Goal: Participate in discussion: Share content

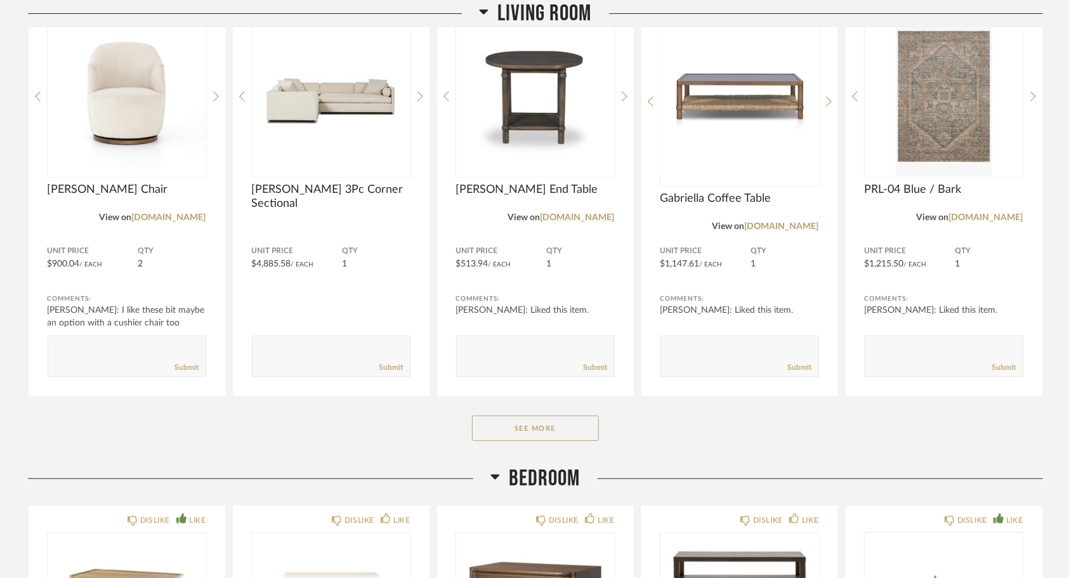
scroll to position [244, 0]
click at [568, 422] on button "See More" at bounding box center [535, 427] width 127 height 25
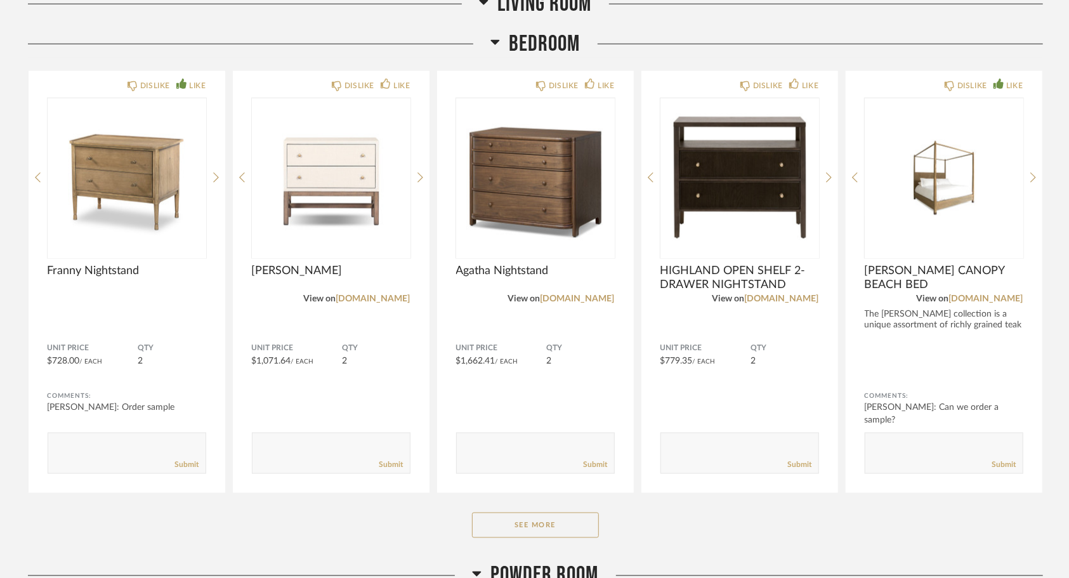
scroll to position [1100, 0]
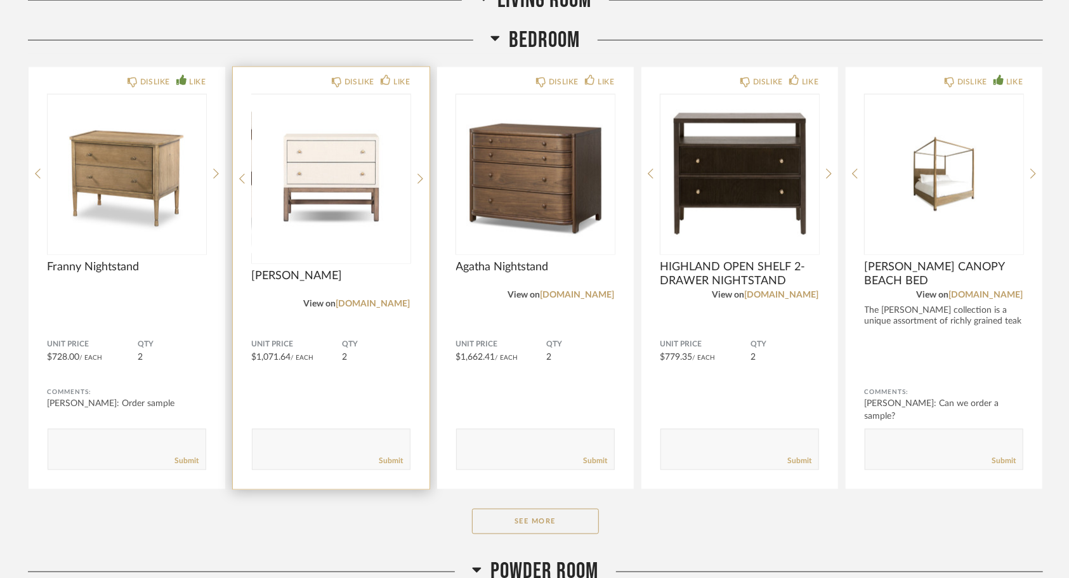
click at [424, 170] on div "DISLIKE LIKE [PERSON_NAME] View on [DOMAIN_NAME] Unit Price $1,071.64 / Each QT…" at bounding box center [331, 278] width 197 height 422
click at [421, 173] on icon at bounding box center [420, 178] width 6 height 11
click at [420, 175] on icon at bounding box center [420, 179] width 6 height 10
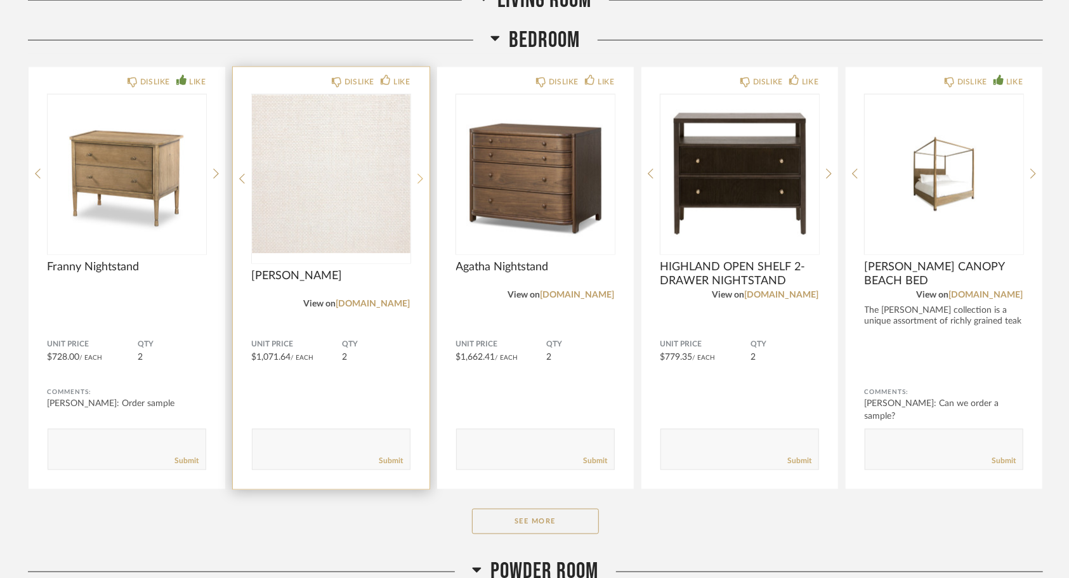
click at [420, 175] on icon at bounding box center [420, 179] width 6 height 10
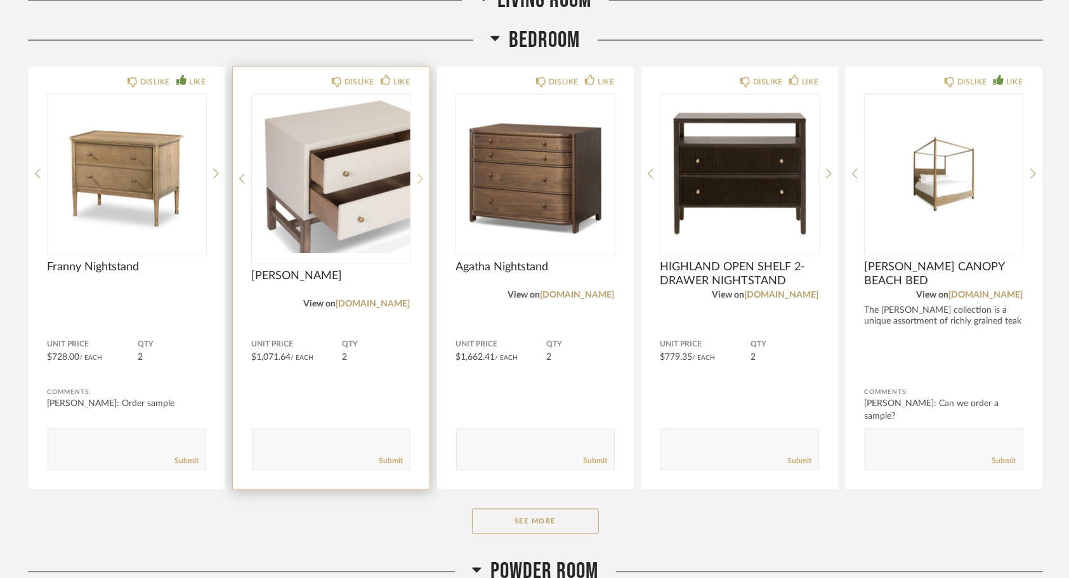
click at [420, 175] on icon at bounding box center [420, 179] width 6 height 10
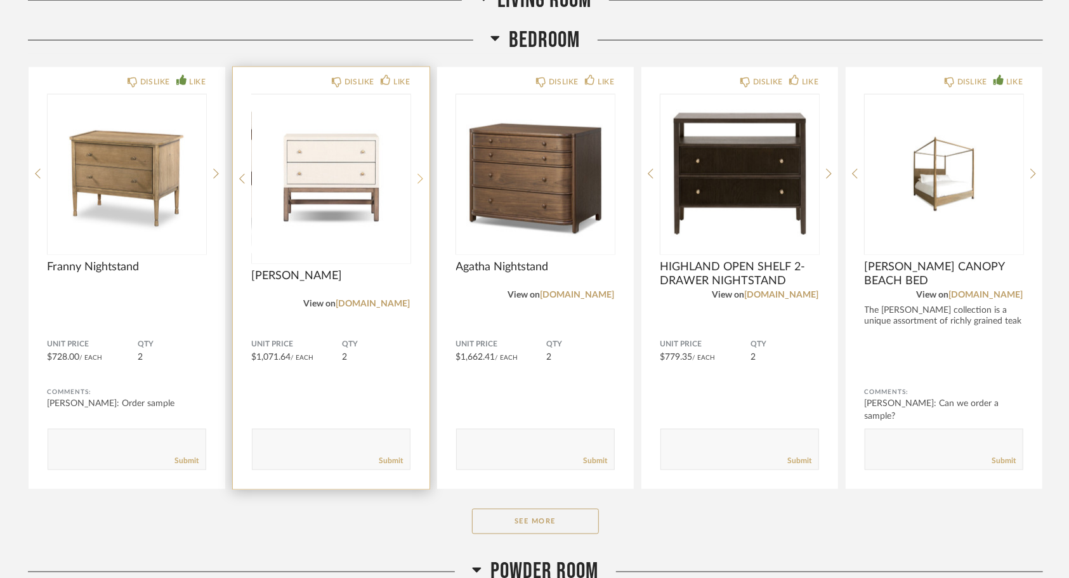
click at [420, 175] on icon at bounding box center [420, 179] width 6 height 10
click at [420, 176] on icon at bounding box center [420, 178] width 6 height 11
click at [364, 181] on img "2" at bounding box center [331, 174] width 159 height 159
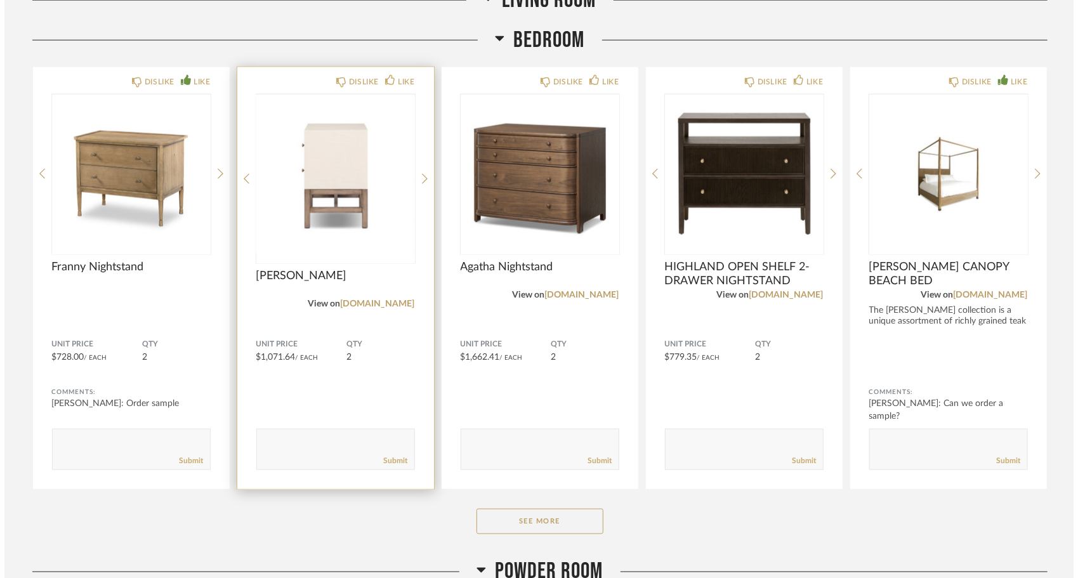
scroll to position [0, 0]
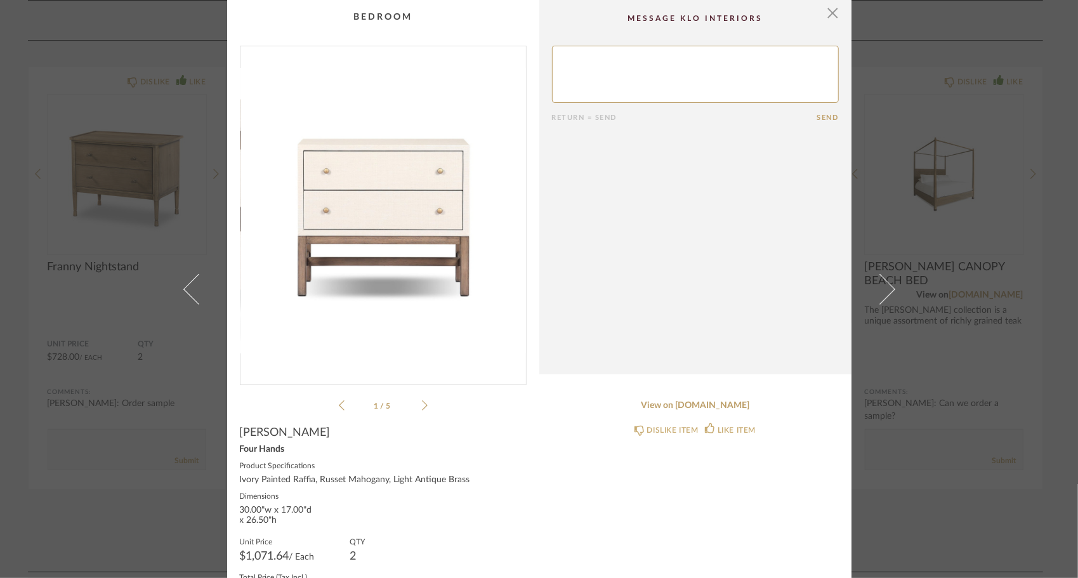
click at [422, 405] on icon at bounding box center [425, 405] width 6 height 10
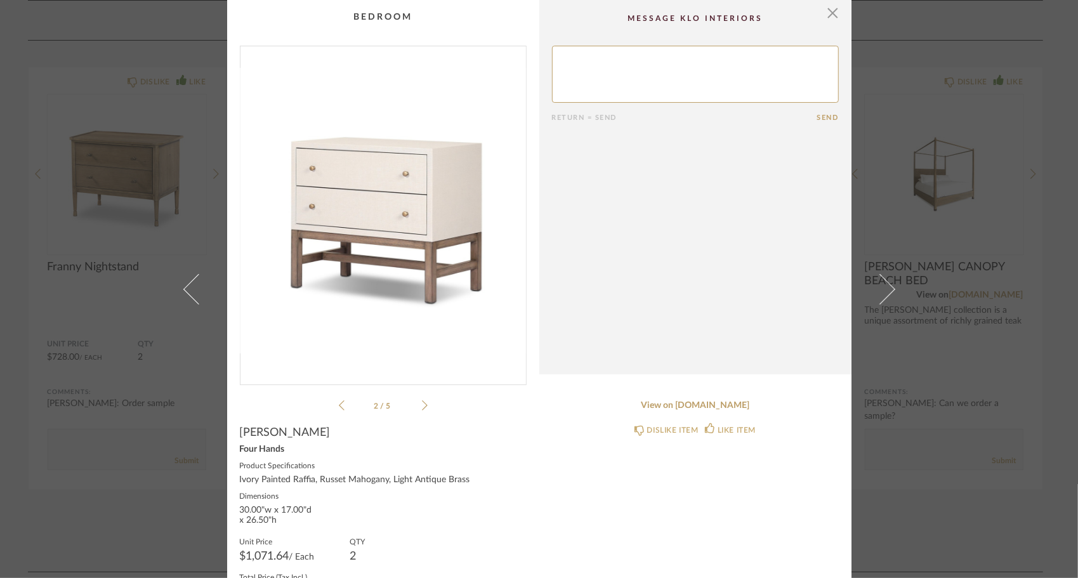
click at [422, 406] on icon at bounding box center [425, 405] width 6 height 11
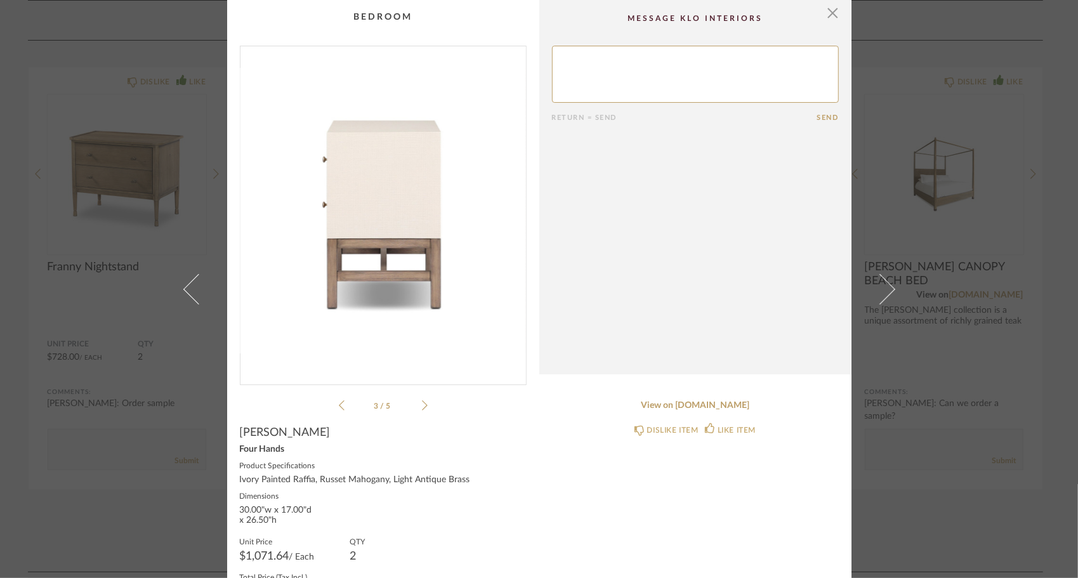
click at [422, 406] on icon at bounding box center [425, 405] width 6 height 11
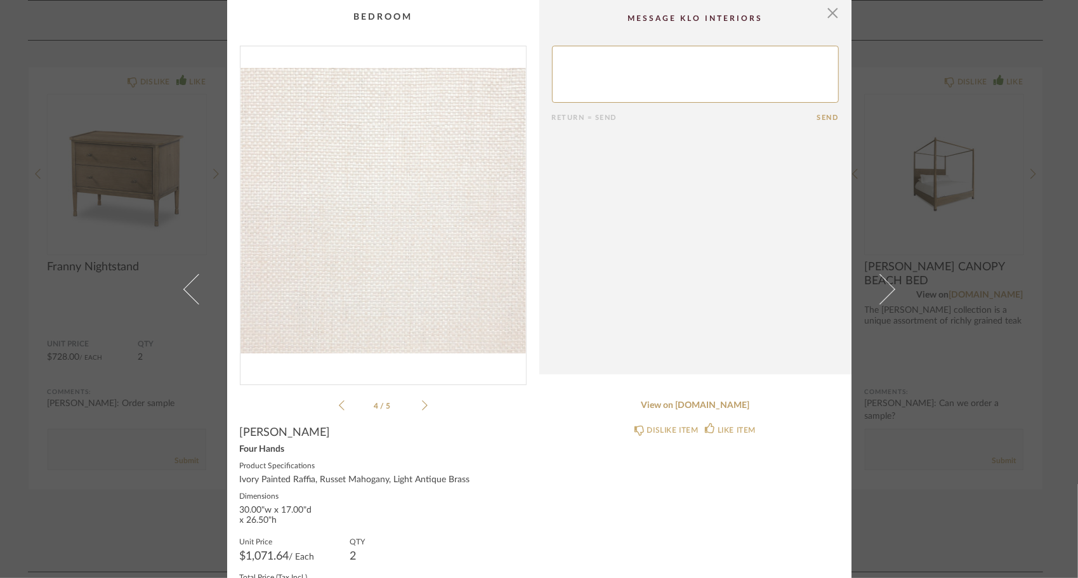
click at [422, 410] on icon at bounding box center [425, 405] width 6 height 11
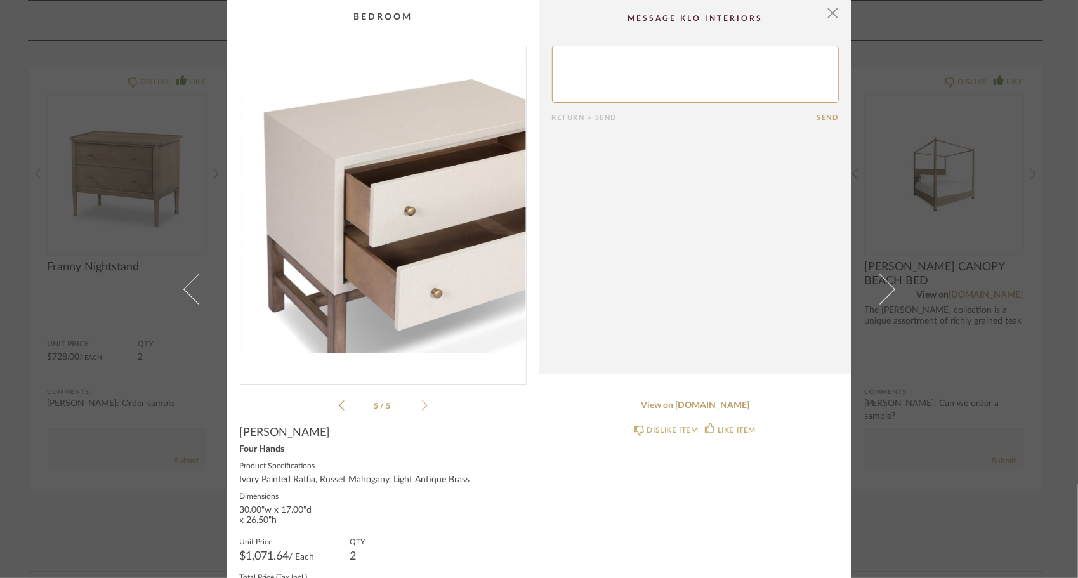
click at [567, 72] on textarea at bounding box center [695, 74] width 287 height 57
type textarea "is the fabric or covering cleanable? I like to have my wine in bed when reading…"
click at [817, 114] on button "Send" at bounding box center [828, 118] width 22 height 8
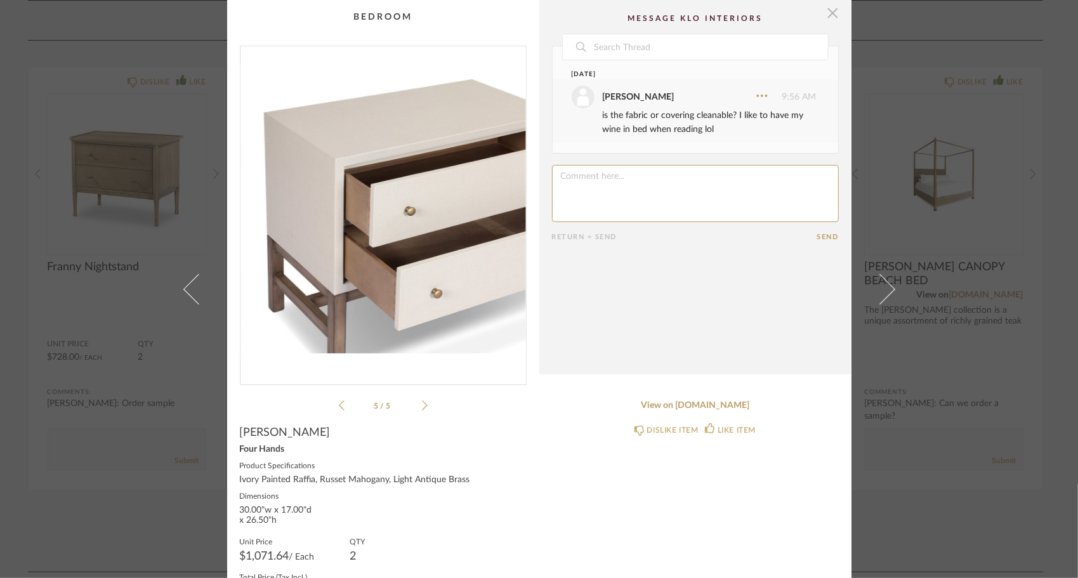
click at [828, 9] on span "button" at bounding box center [832, 12] width 25 height 25
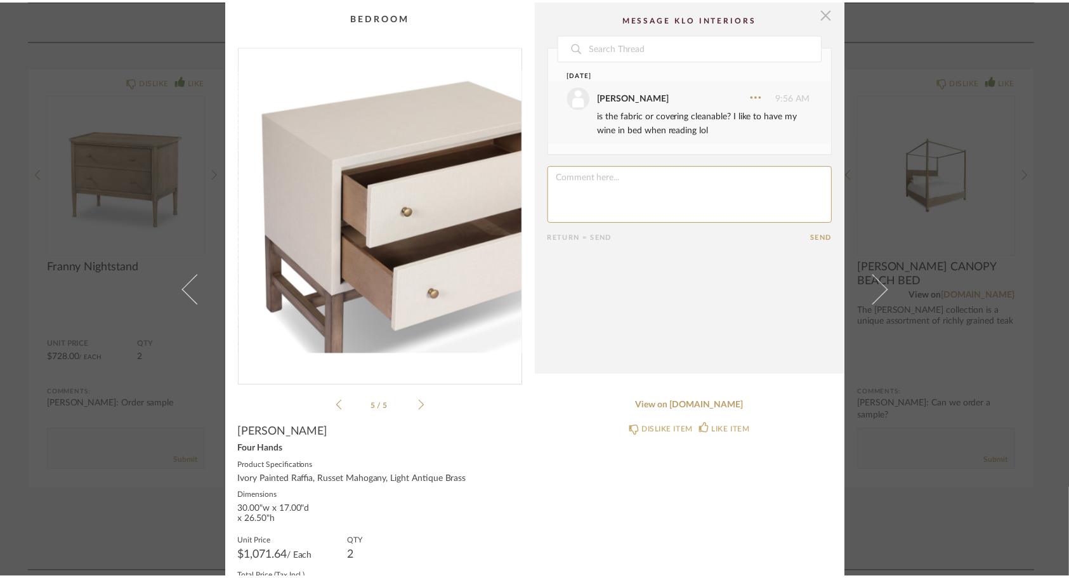
scroll to position [1100, 0]
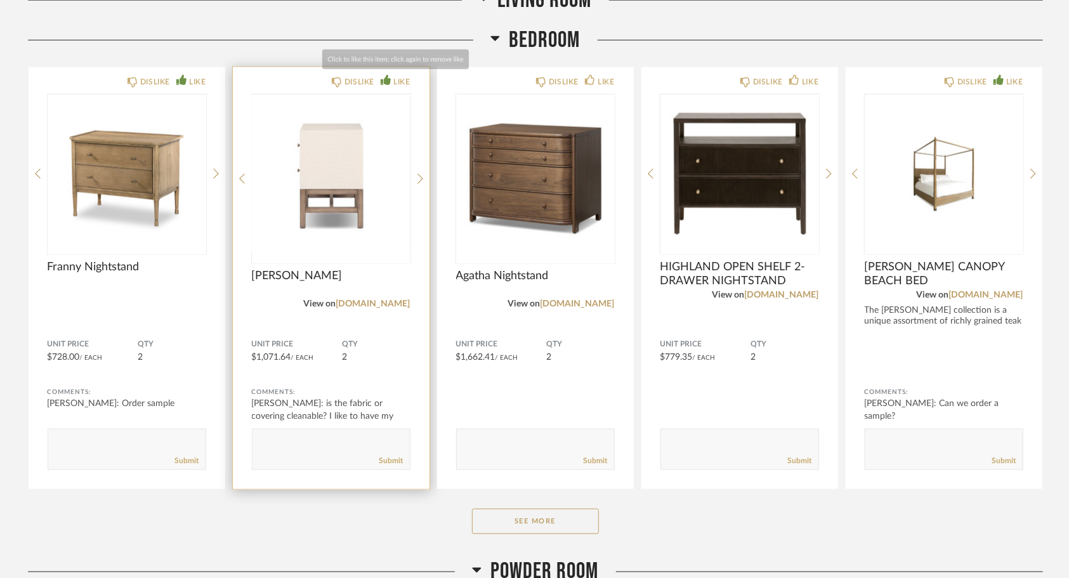
click at [400, 81] on div "LIKE" at bounding box center [401, 81] width 16 height 13
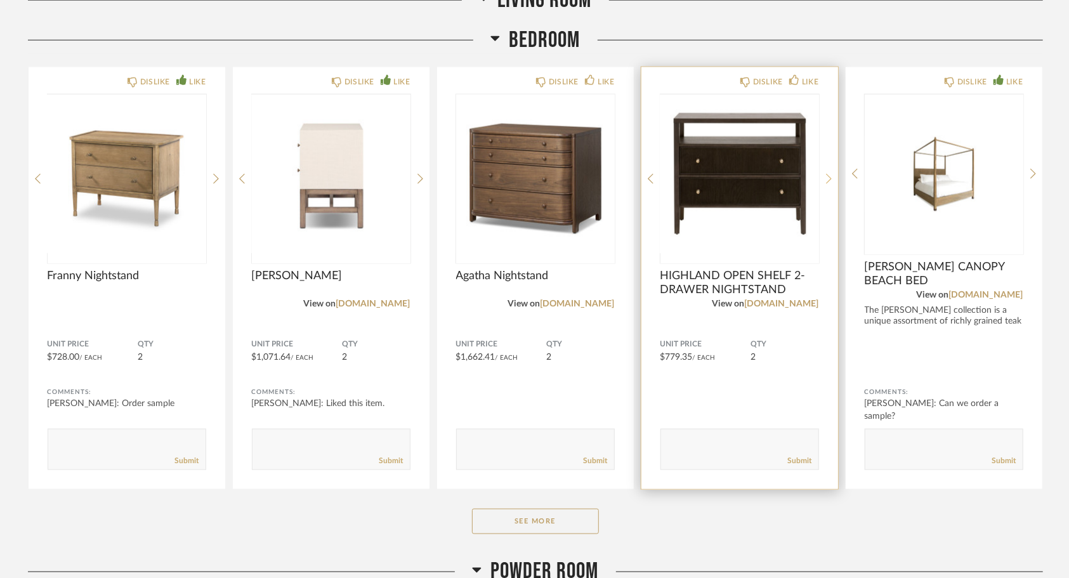
click at [828, 179] on icon at bounding box center [829, 178] width 6 height 11
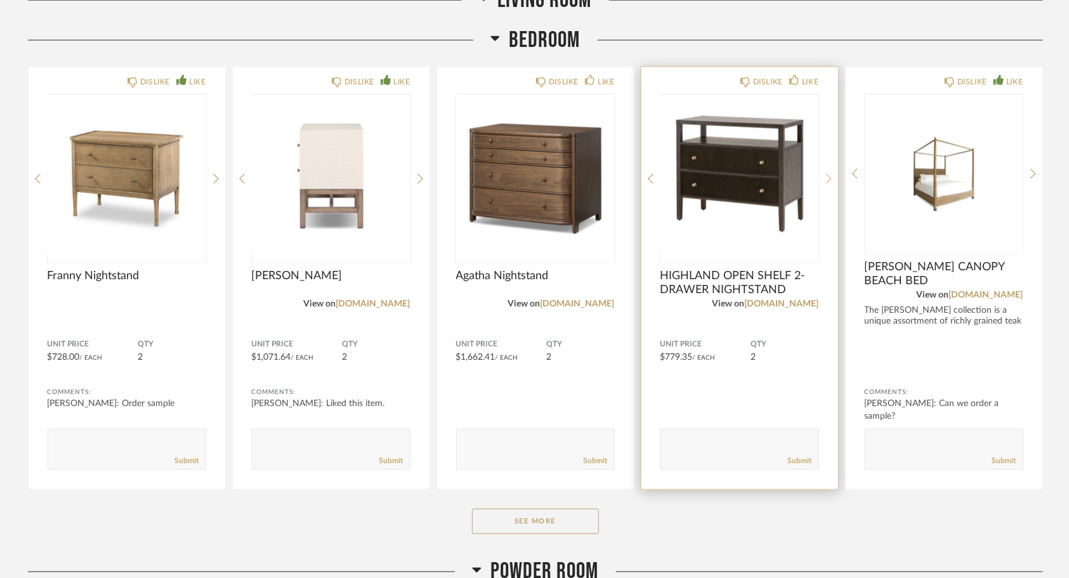
click at [827, 185] on div at bounding box center [829, 179] width 6 height 169
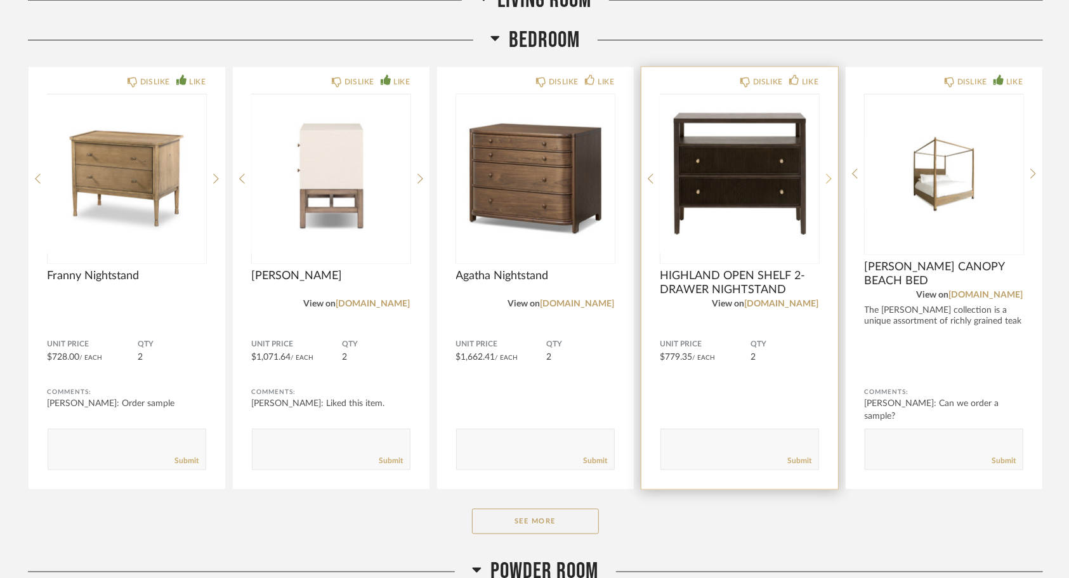
click at [827, 184] on div at bounding box center [829, 179] width 6 height 169
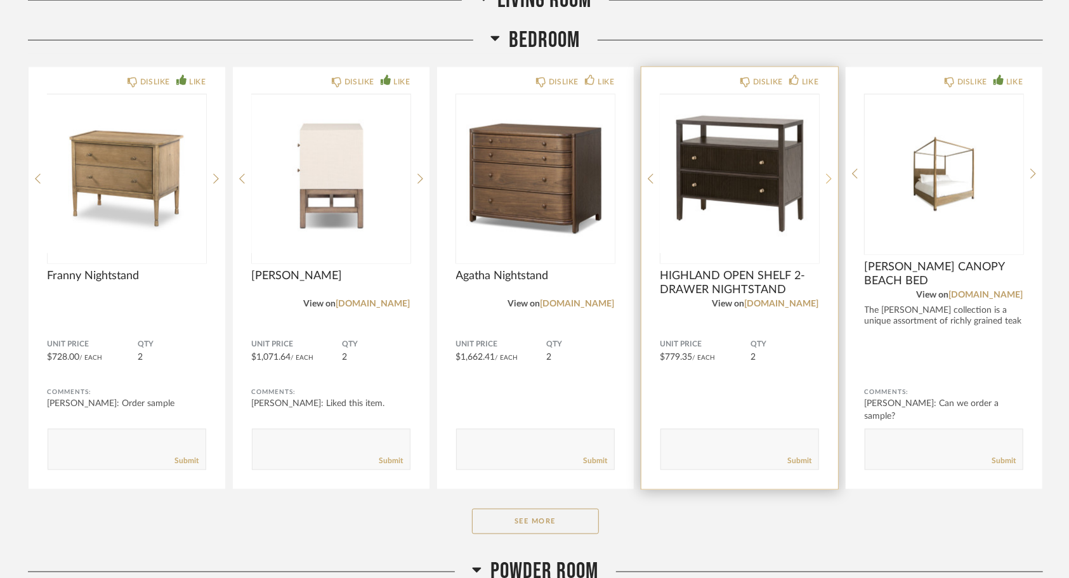
click at [827, 181] on icon at bounding box center [829, 179] width 6 height 10
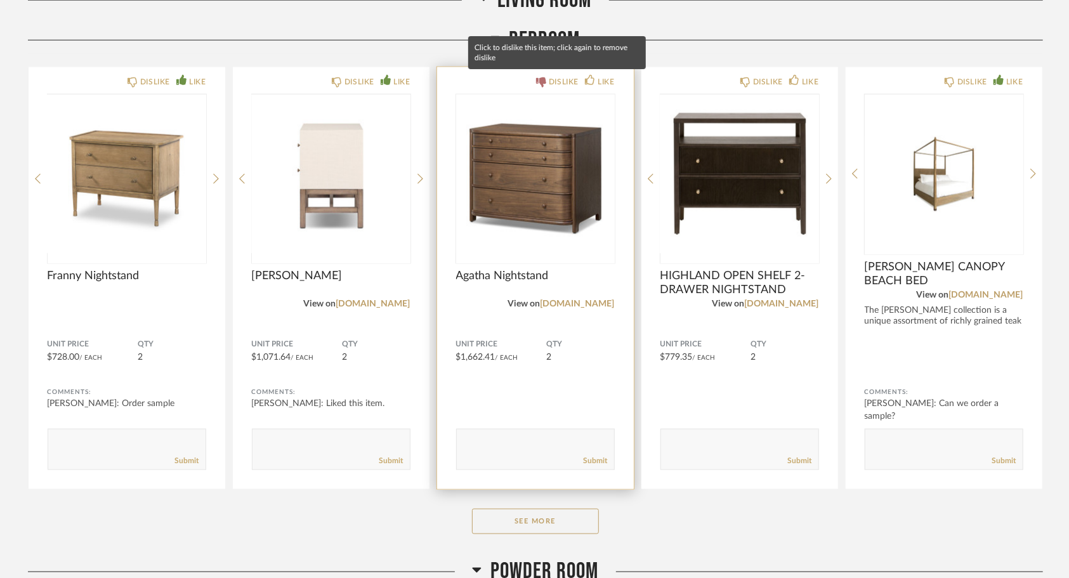
click at [562, 84] on div "DISLIKE" at bounding box center [564, 81] width 30 height 13
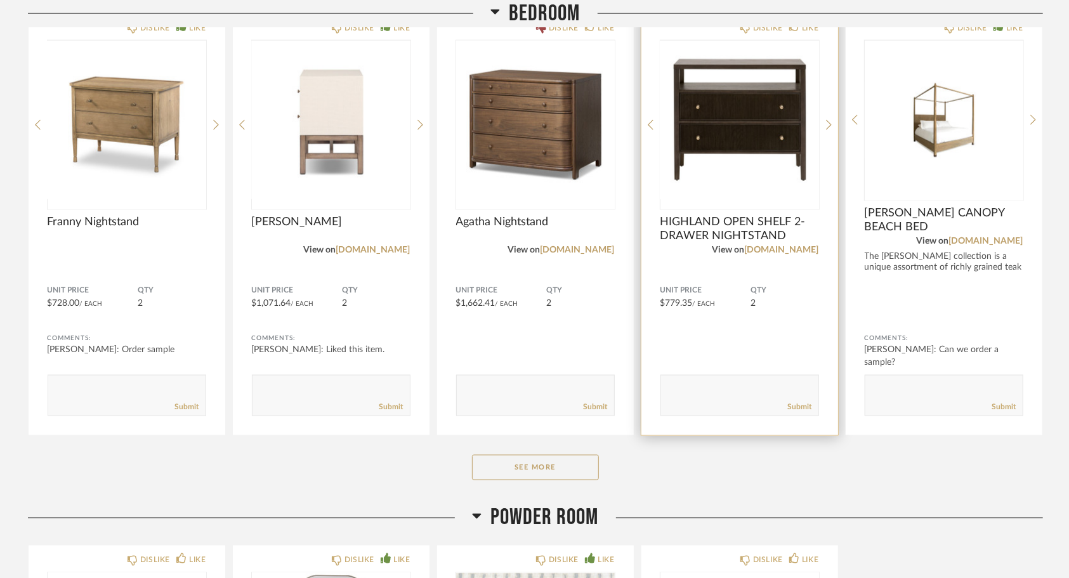
scroll to position [1153, 0]
click at [832, 123] on div "DISLIKE LIKE HIGHLAND OPEN SHELF 2-DRAWER NIGHTSTAND View on [DOMAIN_NAME] Unit…" at bounding box center [739, 225] width 197 height 422
click at [826, 124] on icon at bounding box center [829, 125] width 6 height 11
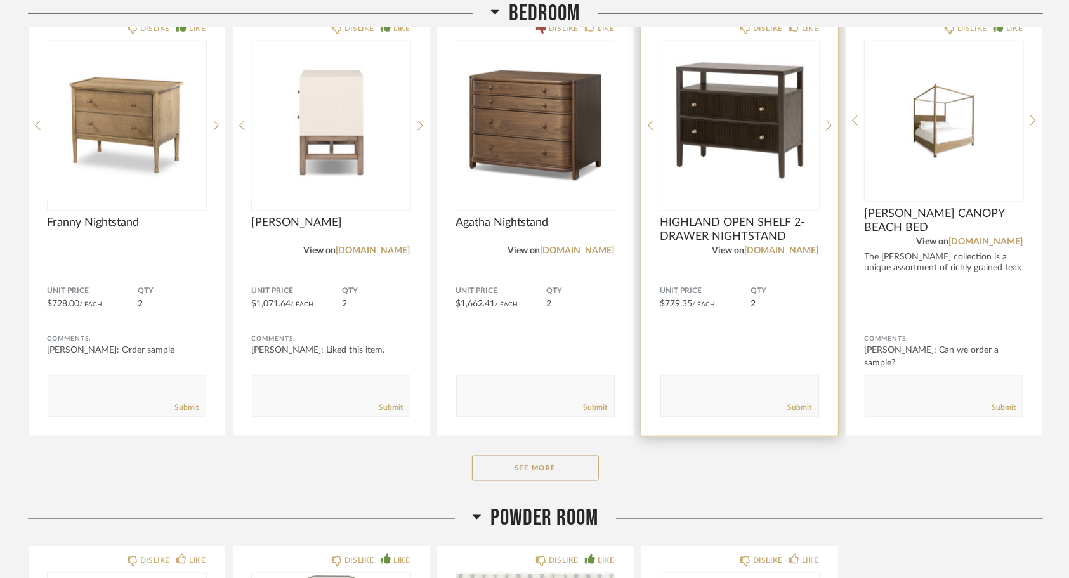
click at [694, 389] on textarea at bounding box center [739, 390] width 157 height 17
type textarea "o"
type textarea "Oo i like this too. Add that into one of the boards."
click at [806, 405] on link "Submit" at bounding box center [800, 407] width 24 height 11
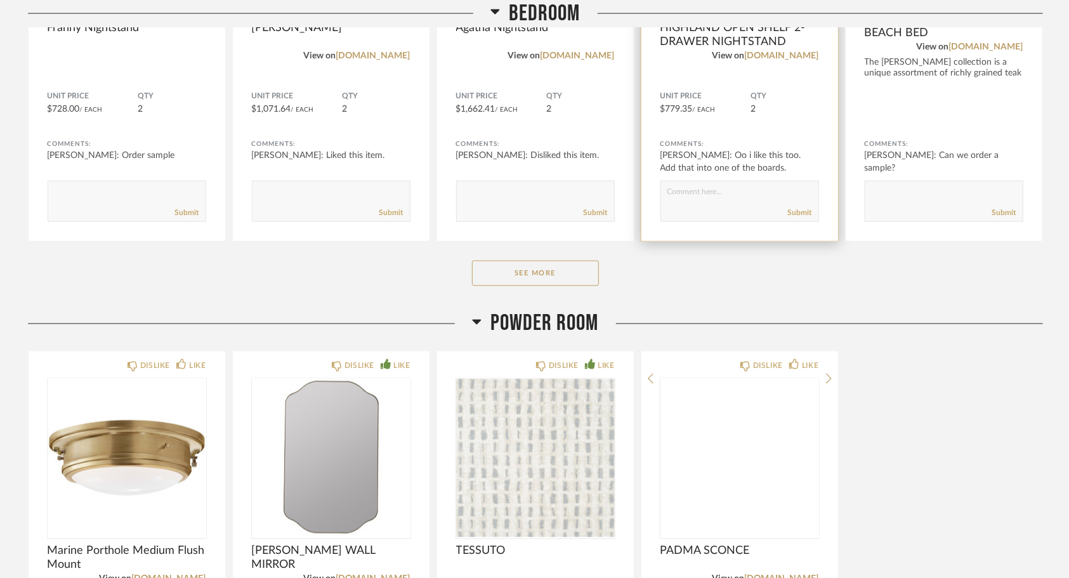
scroll to position [1349, 0]
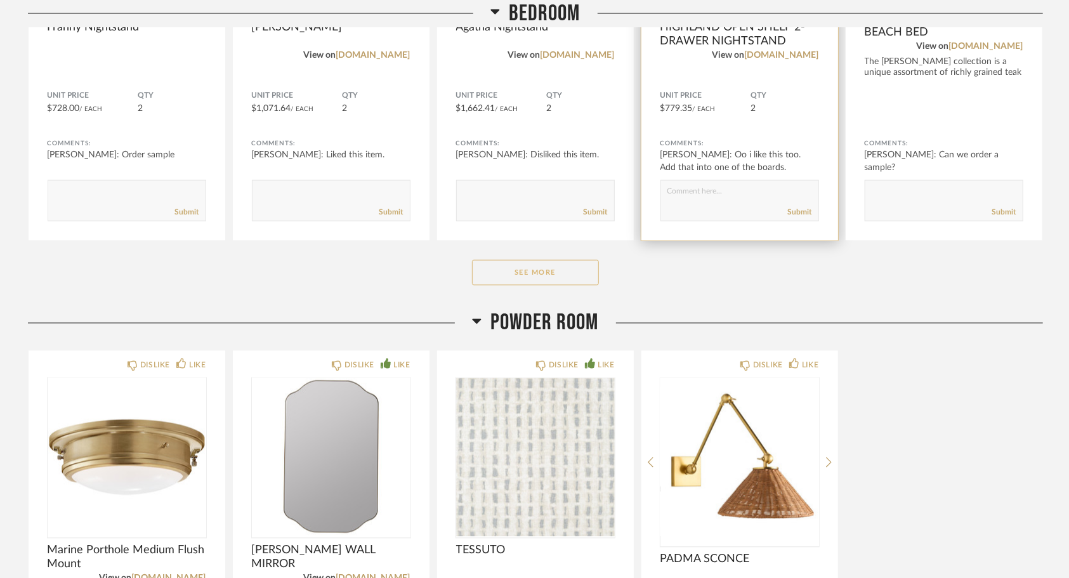
click at [579, 269] on button "See More" at bounding box center [535, 272] width 127 height 25
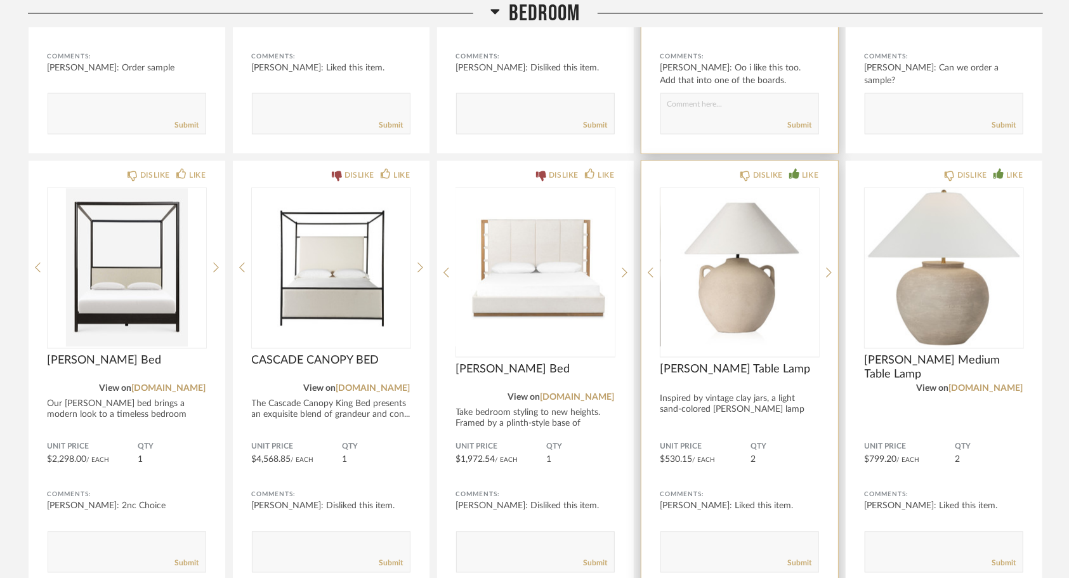
scroll to position [1439, 0]
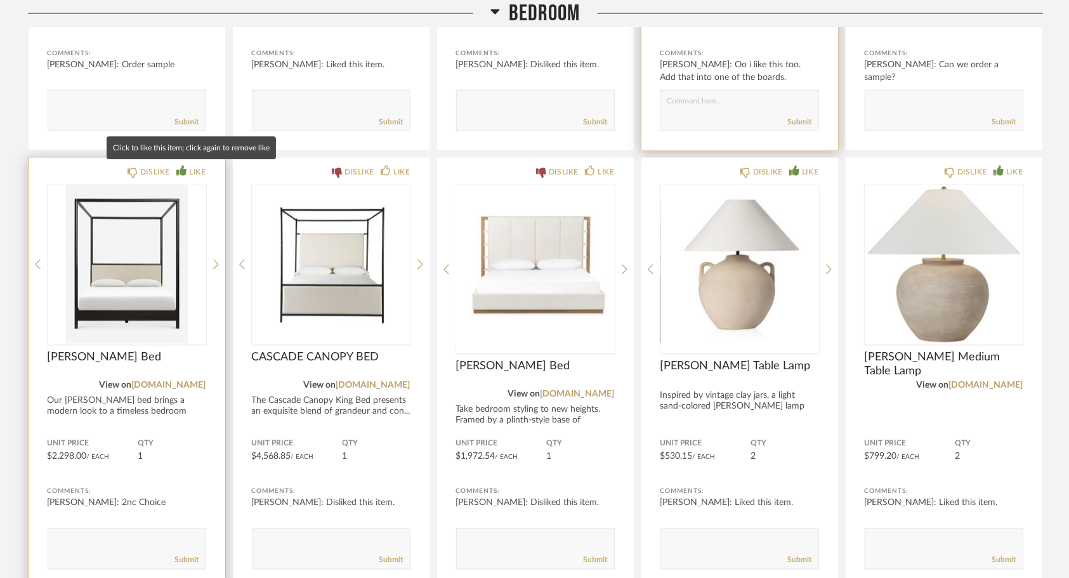
click at [189, 166] on div "LIKE" at bounding box center [197, 172] width 16 height 13
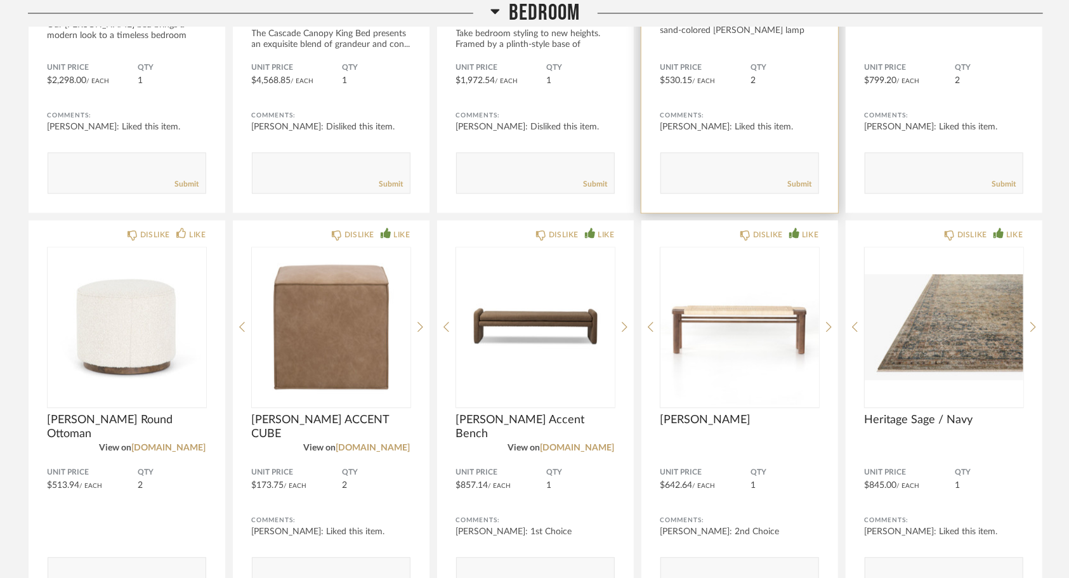
scroll to position [1824, 0]
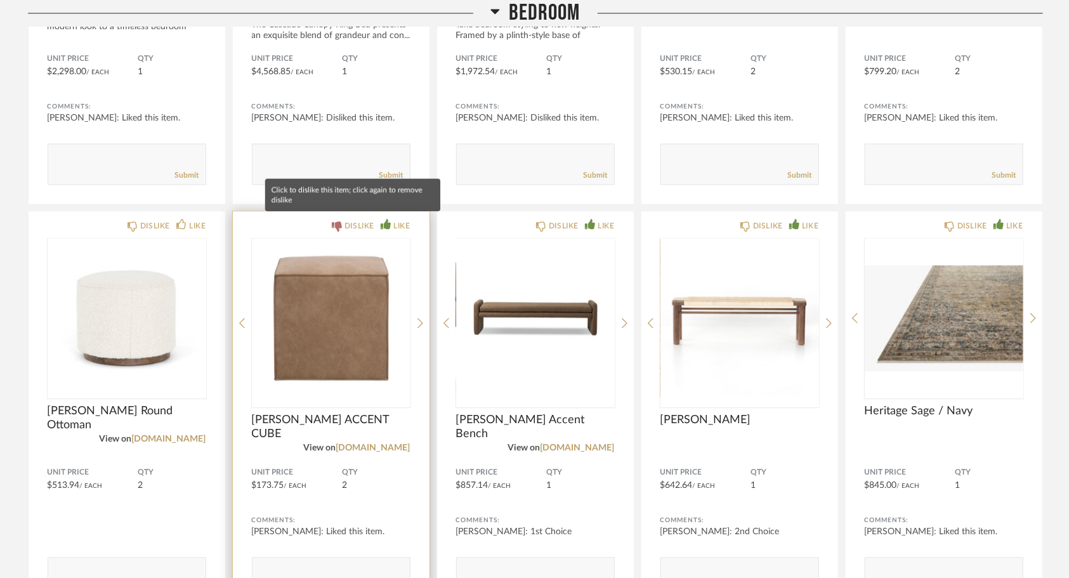
click at [347, 222] on div "DISLIKE" at bounding box center [359, 225] width 30 height 13
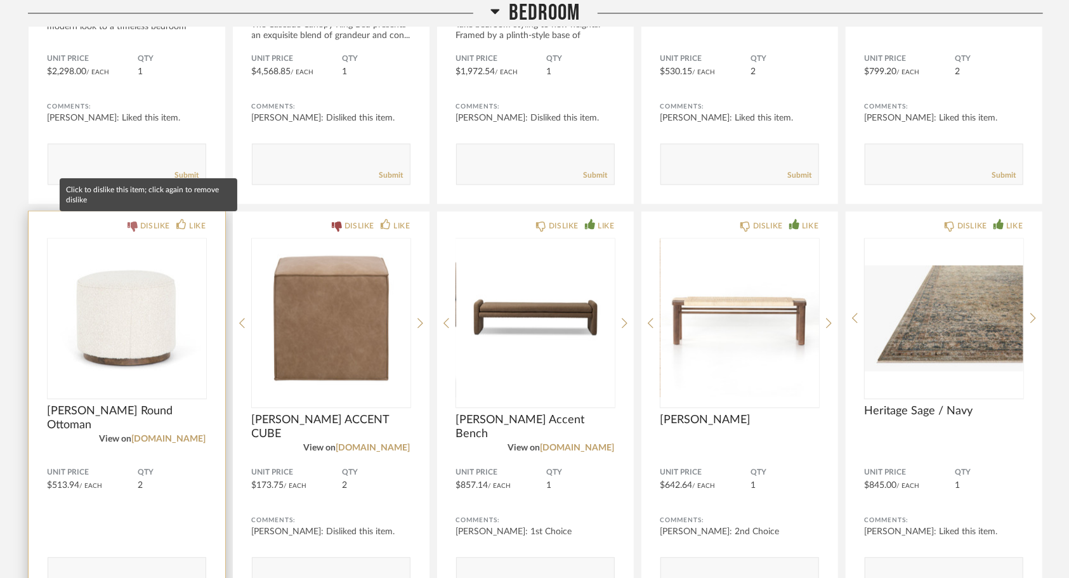
click at [150, 223] on div "DISLIKE" at bounding box center [155, 225] width 30 height 13
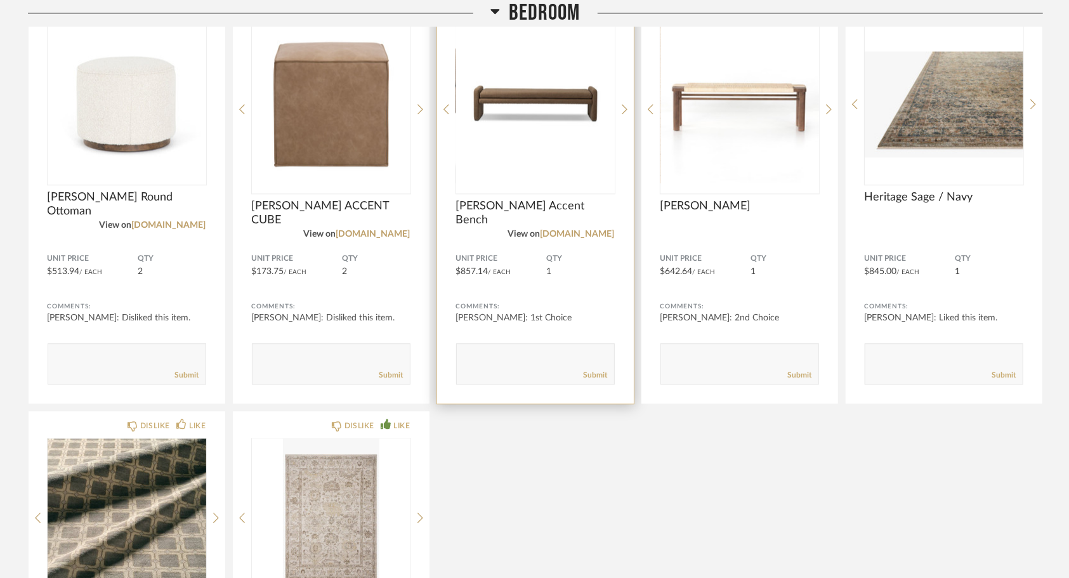
scroll to position [2158, 0]
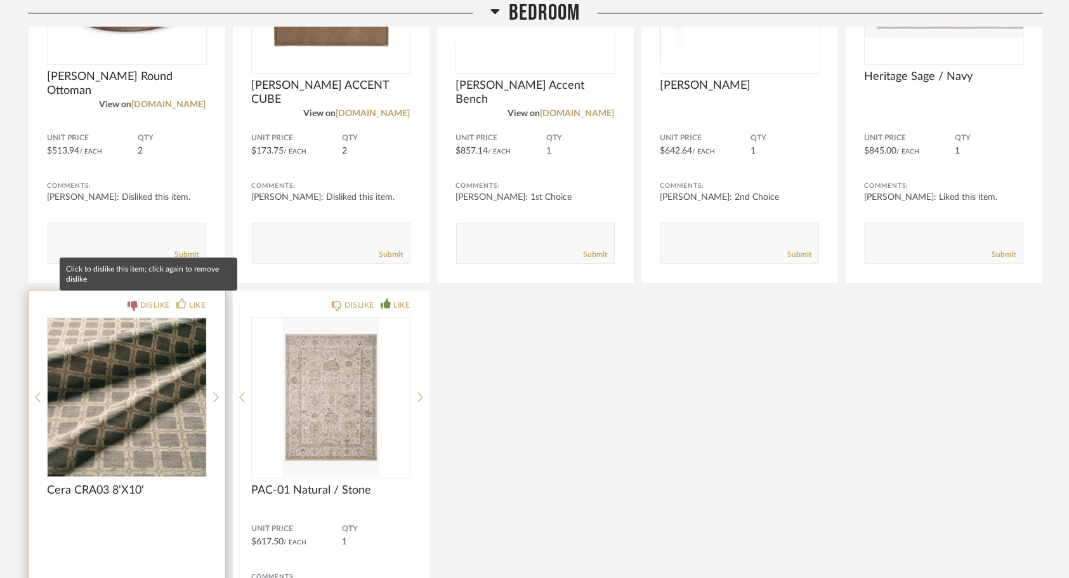
click at [138, 303] on div "DISLIKE" at bounding box center [149, 305] width 43 height 13
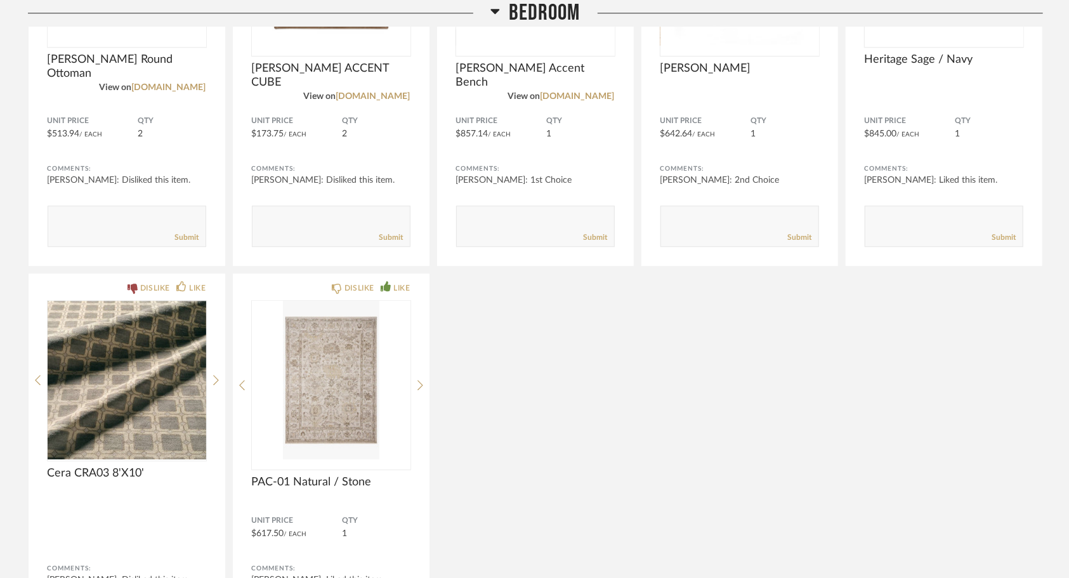
scroll to position [2183, 0]
